Goal: Transaction & Acquisition: Purchase product/service

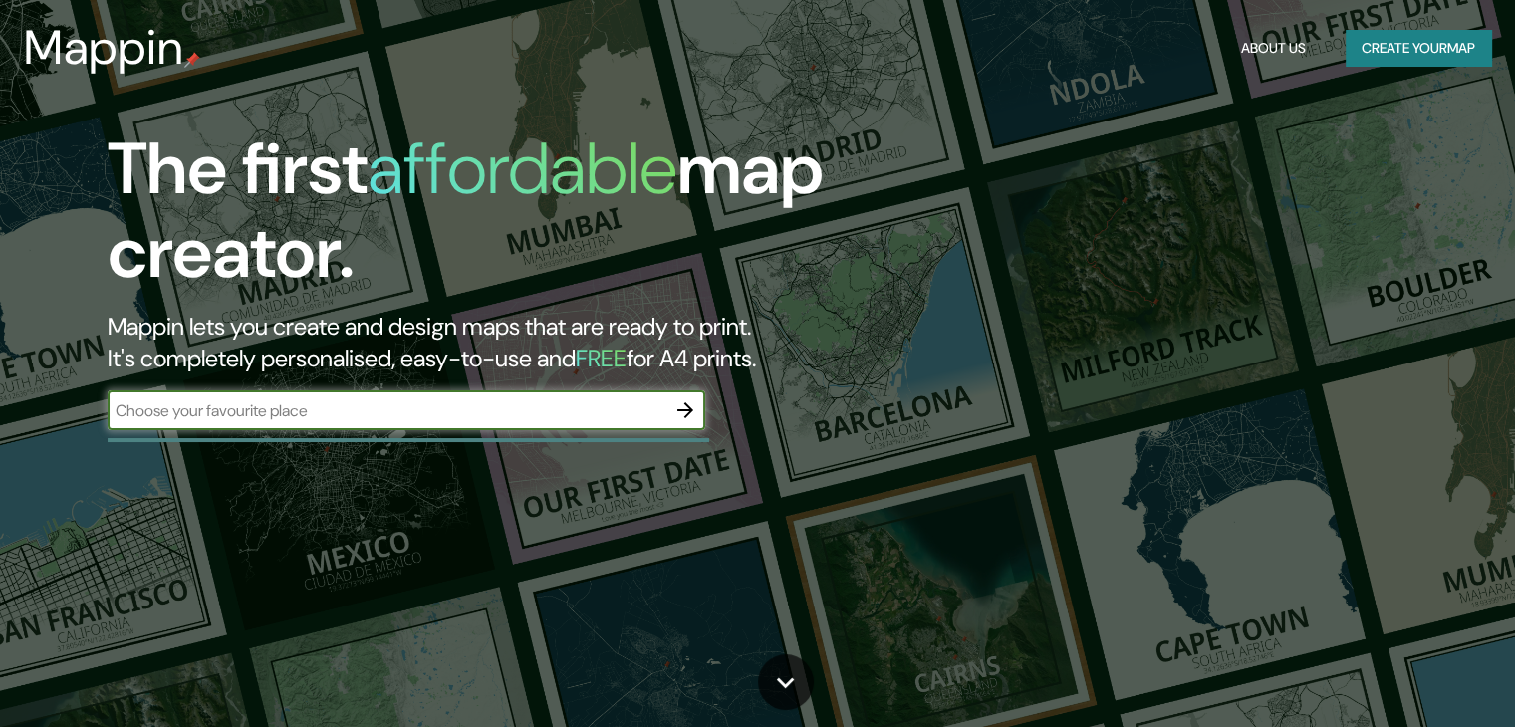
click at [498, 415] on input "text" at bounding box center [387, 411] width 558 height 23
type input "[GEOGRAPHIC_DATA]"
click at [694, 412] on icon "button" at bounding box center [686, 411] width 24 height 24
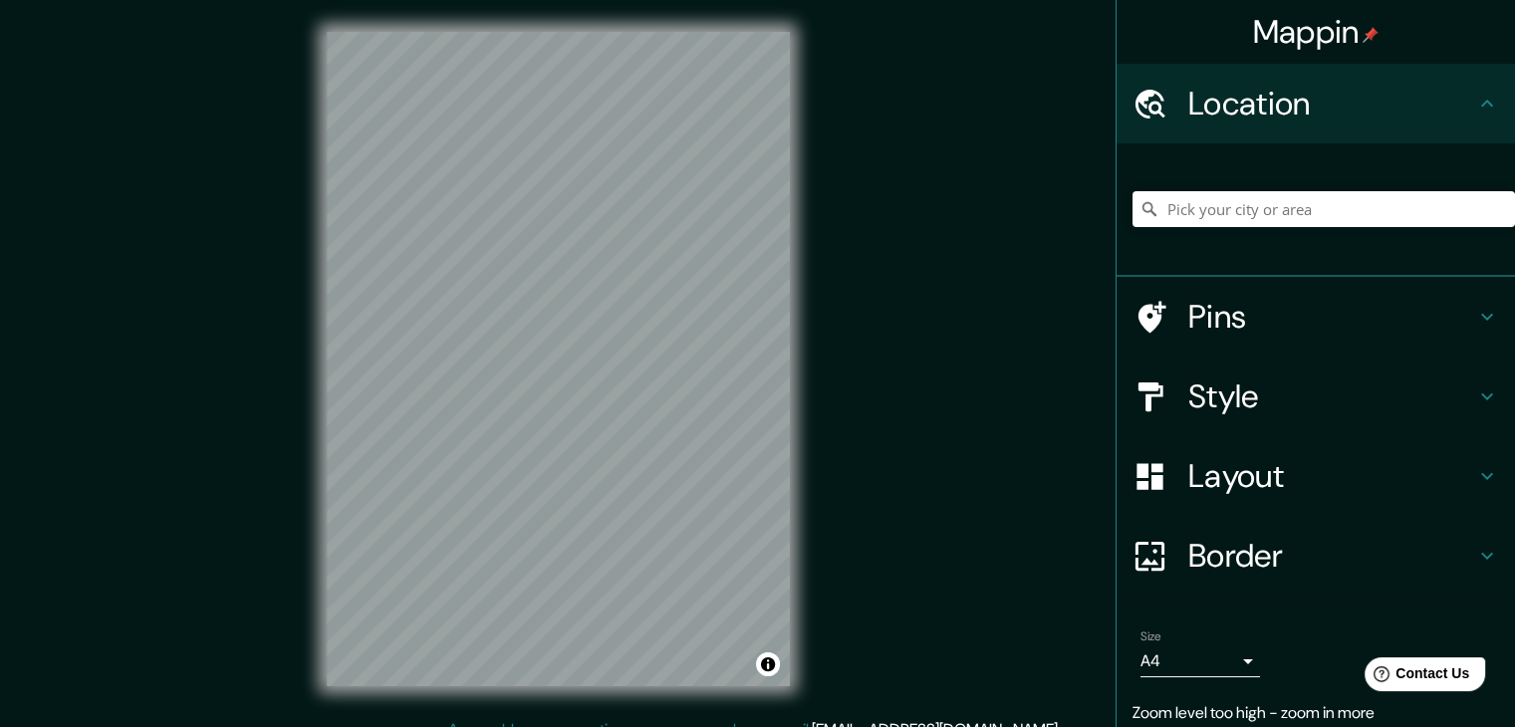
click at [856, 512] on div "Mappin Location Pins Style Layout Border Choose a border. Hint : you can make l…" at bounding box center [757, 375] width 1515 height 750
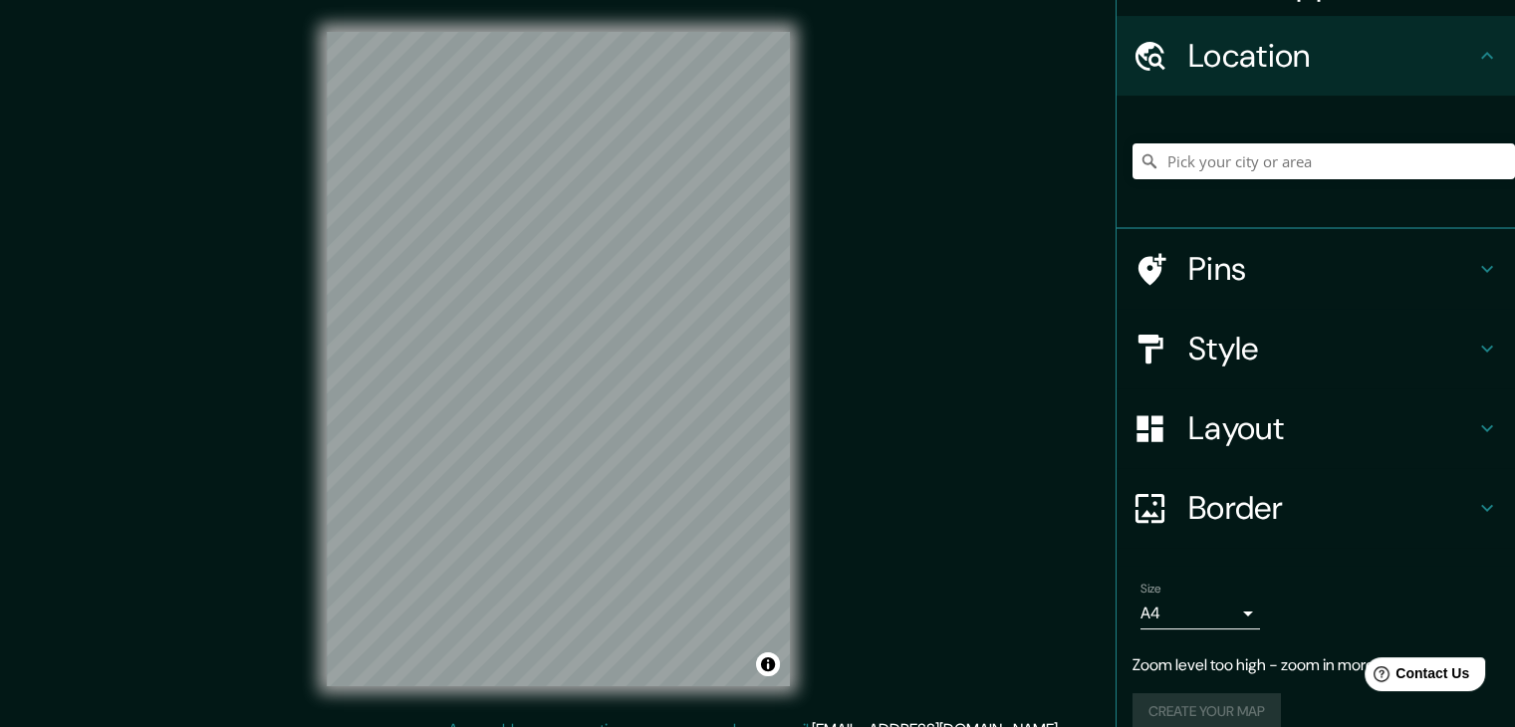
scroll to position [74, 0]
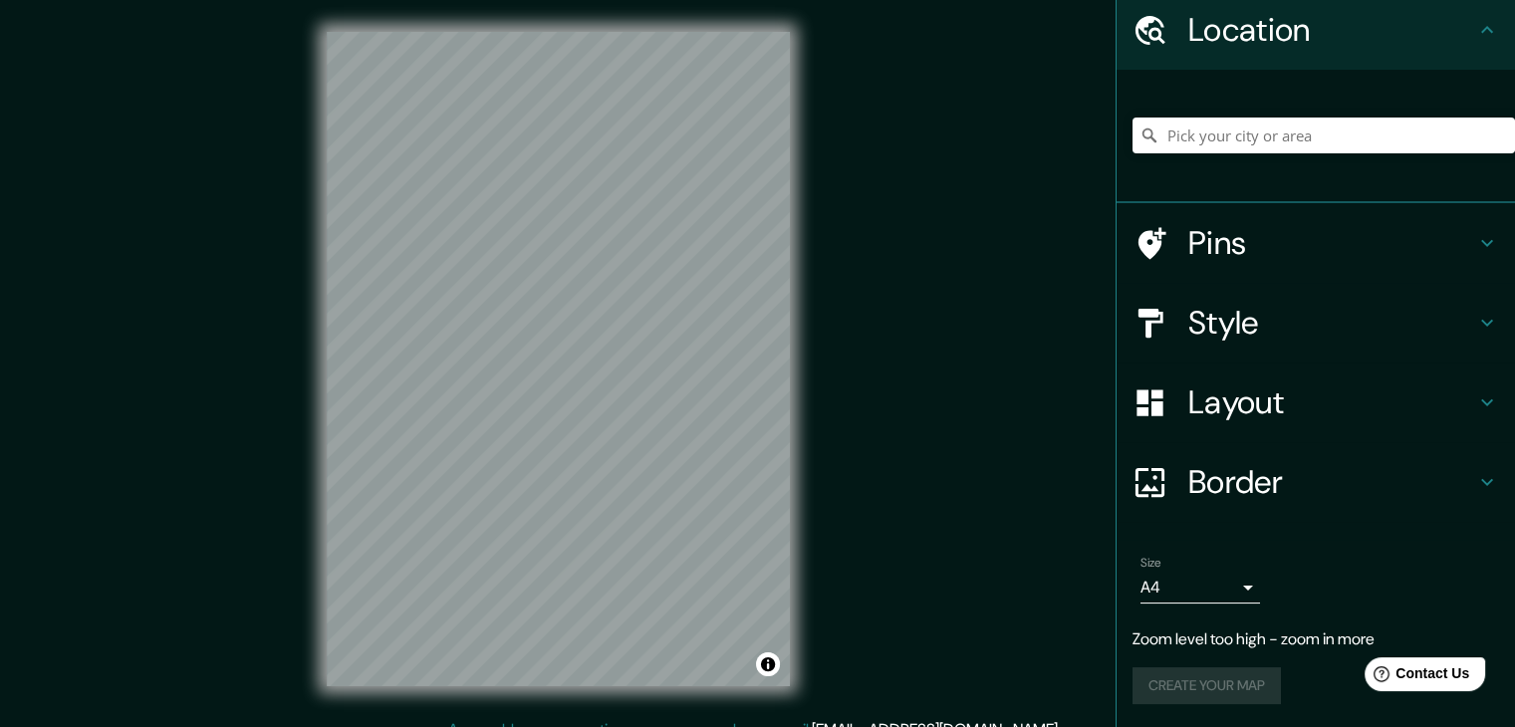
click at [1230, 588] on body "Mappin Location Pins Style Layout Border Choose a border. Hint : you can make l…" at bounding box center [757, 363] width 1515 height 727
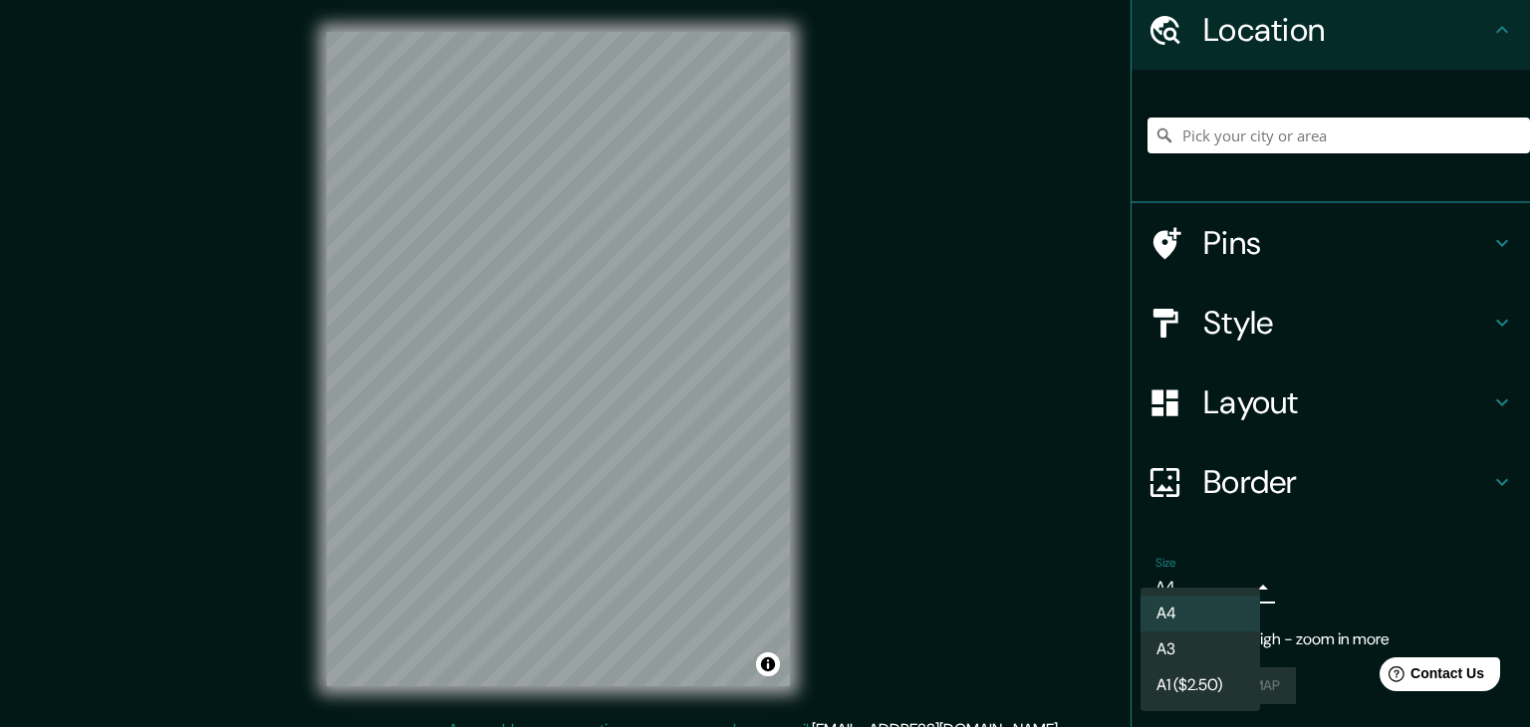
click at [1205, 643] on li "A3" at bounding box center [1201, 650] width 120 height 36
type input "a4"
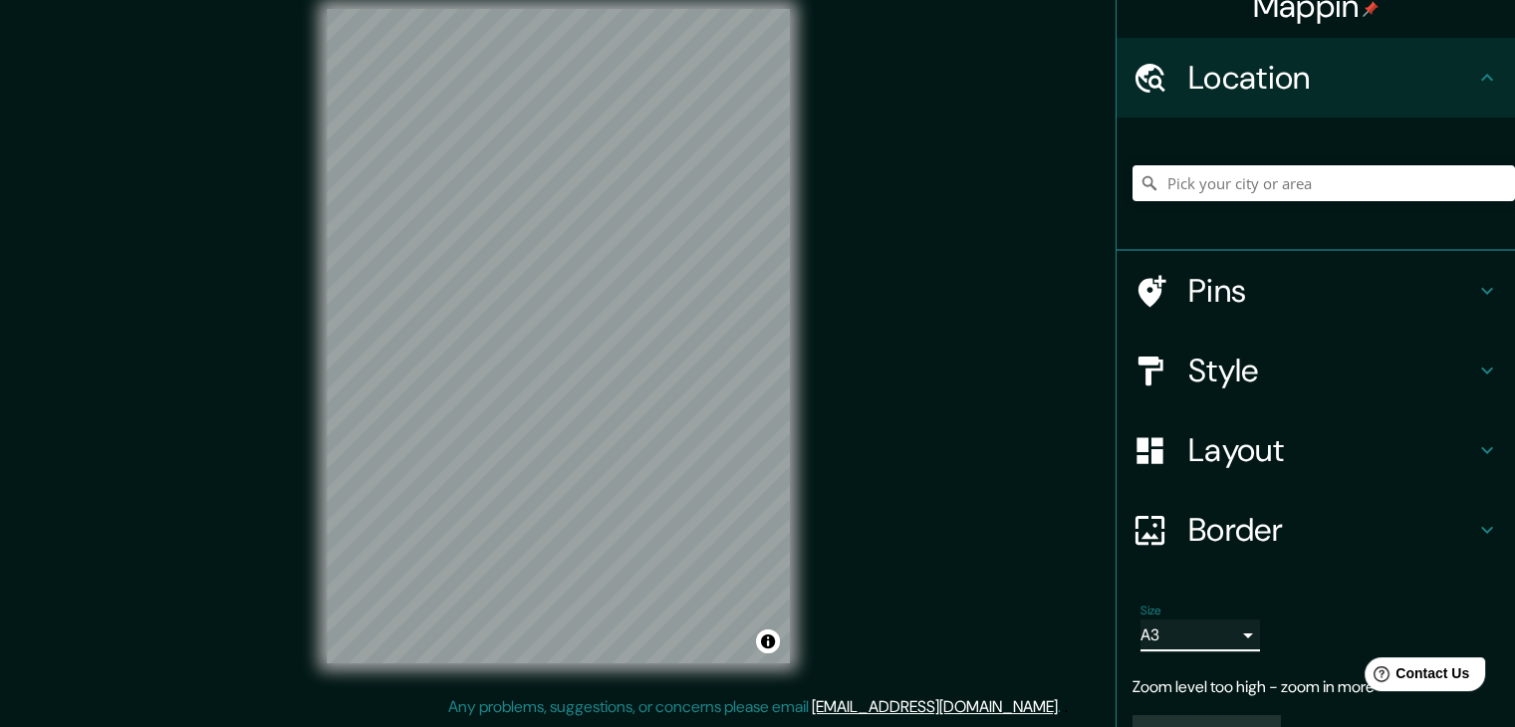
scroll to position [0, 0]
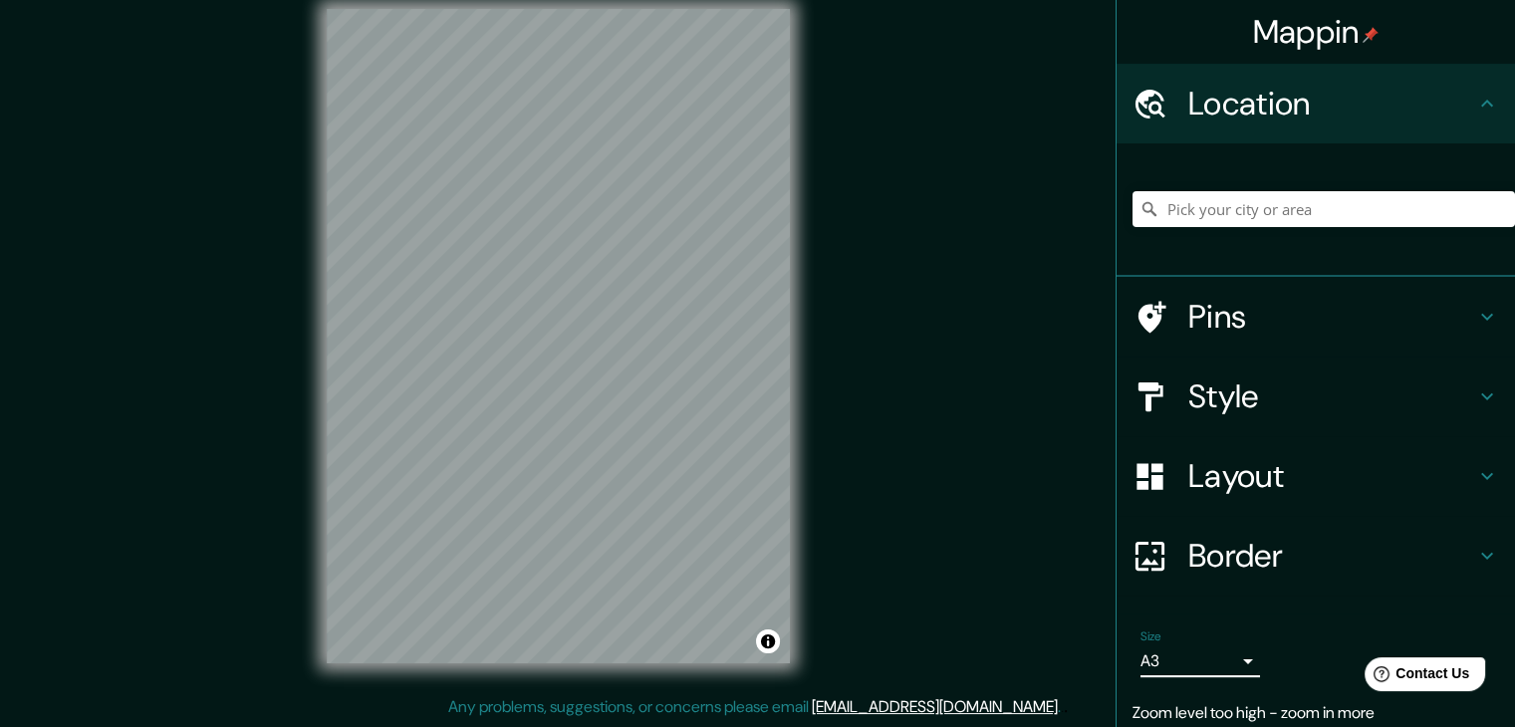
click at [1279, 323] on h4 "Pins" at bounding box center [1332, 317] width 287 height 40
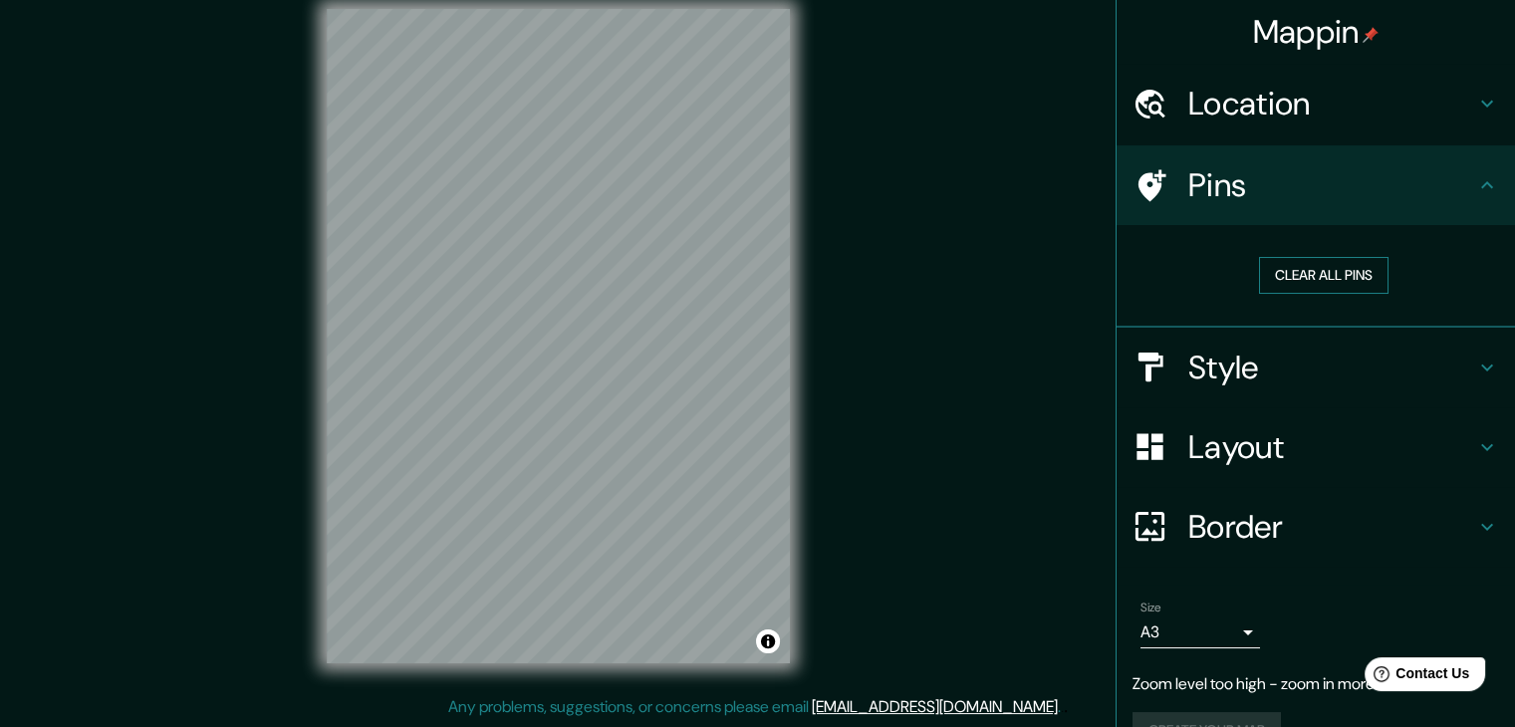
click at [1289, 280] on button "Clear all pins" at bounding box center [1324, 275] width 130 height 37
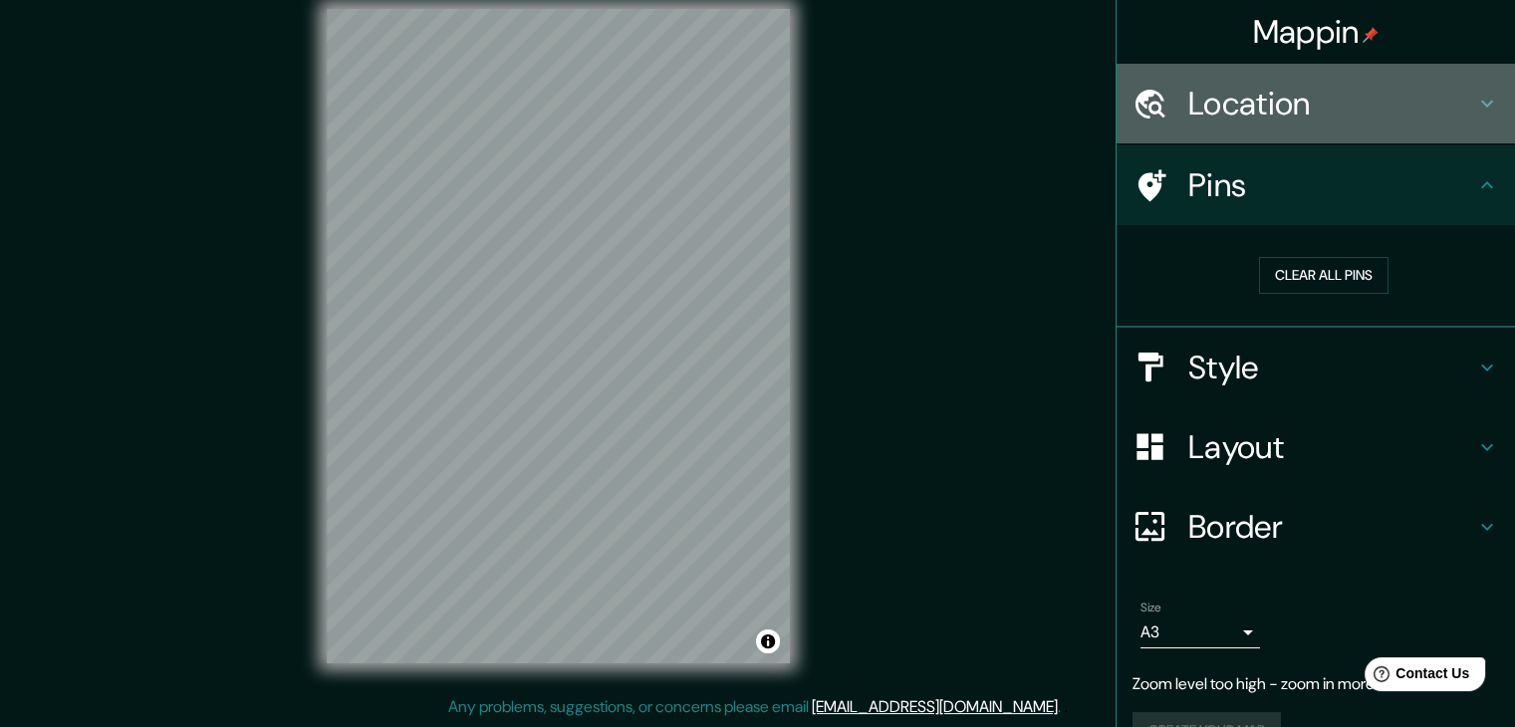
click at [1389, 101] on h4 "Location" at bounding box center [1332, 104] width 287 height 40
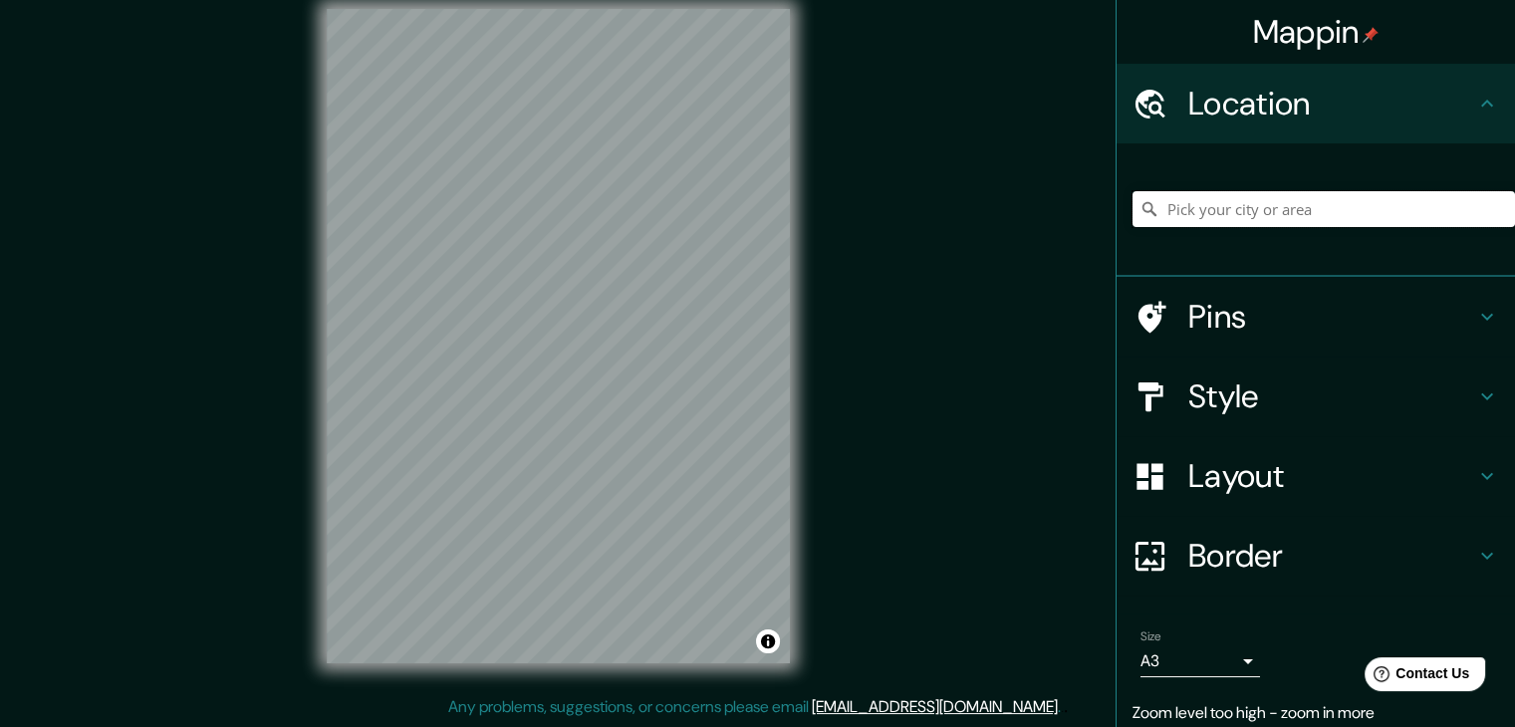
click at [1268, 218] on input "Pick your city or area" at bounding box center [1324, 209] width 383 height 36
click at [1350, 208] on input "[GEOGRAPHIC_DATA], [GEOGRAPHIC_DATA], [GEOGRAPHIC_DATA]" at bounding box center [1324, 209] width 383 height 36
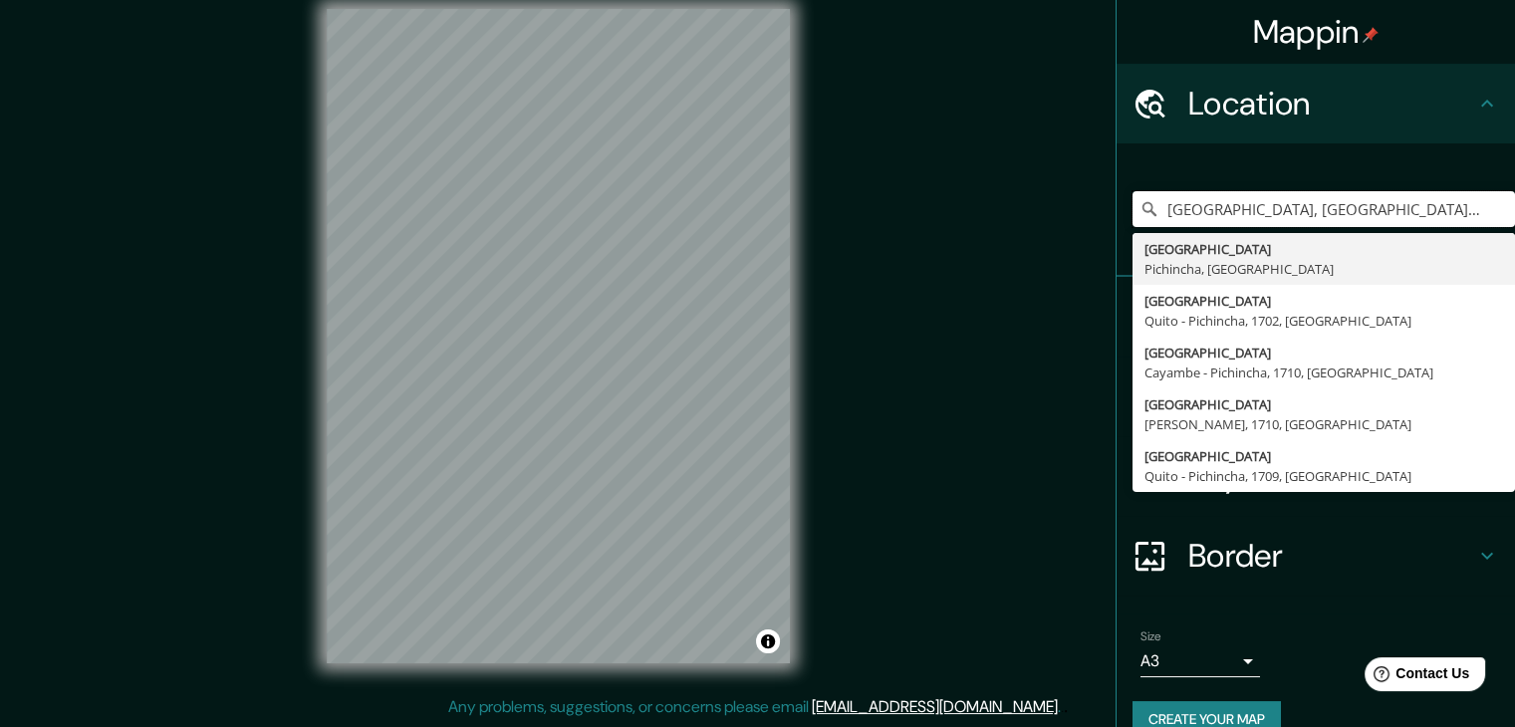
type input "[GEOGRAPHIC_DATA], [GEOGRAPHIC_DATA], [GEOGRAPHIC_DATA]"
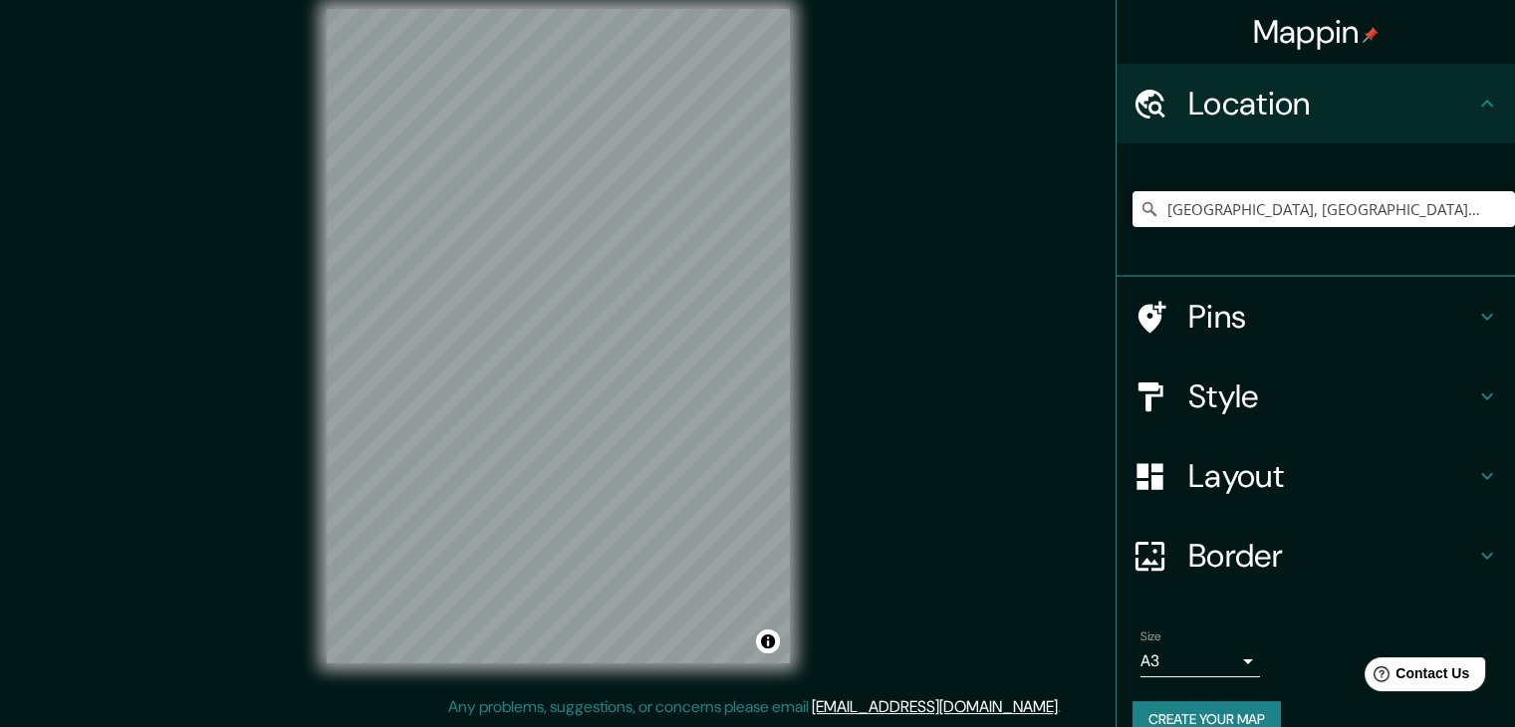
click at [689, 704] on html "Mappin Location [GEOGRAPHIC_DATA], [GEOGRAPHIC_DATA], [GEOGRAPHIC_DATA] [GEOGRA…" at bounding box center [757, 340] width 1515 height 727
